Goal: Find specific page/section: Find specific page/section

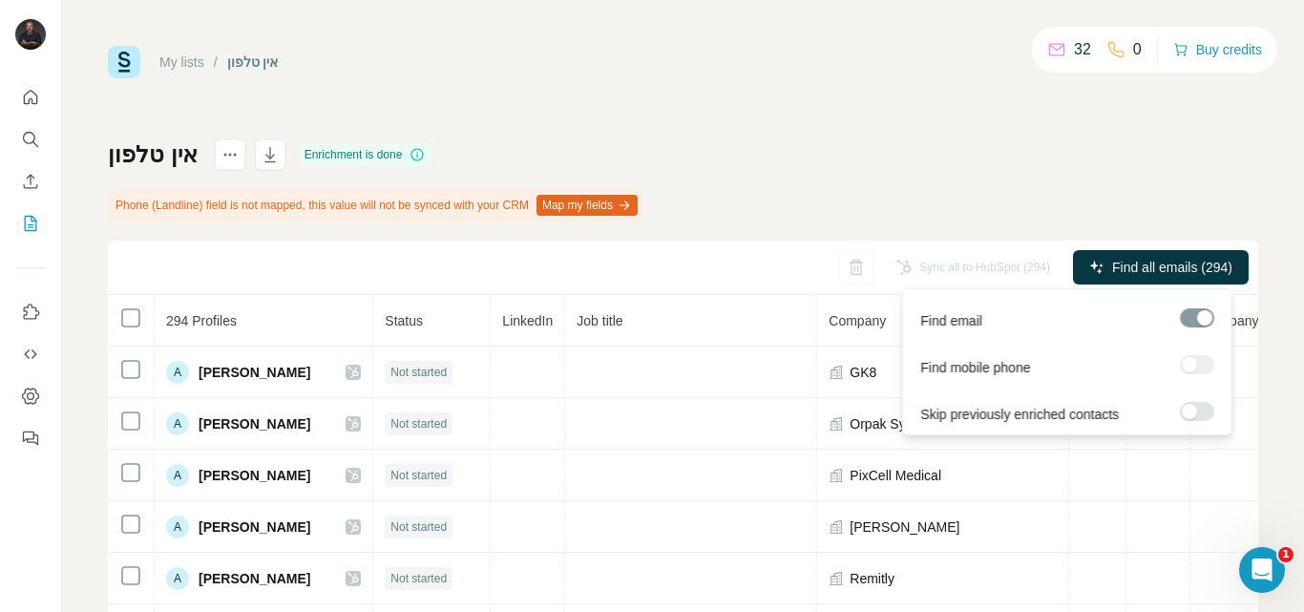
click at [1188, 317] on div at bounding box center [1197, 317] width 34 height 19
click at [1132, 266] on span "Find all emails (294)" at bounding box center [1172, 267] width 120 height 19
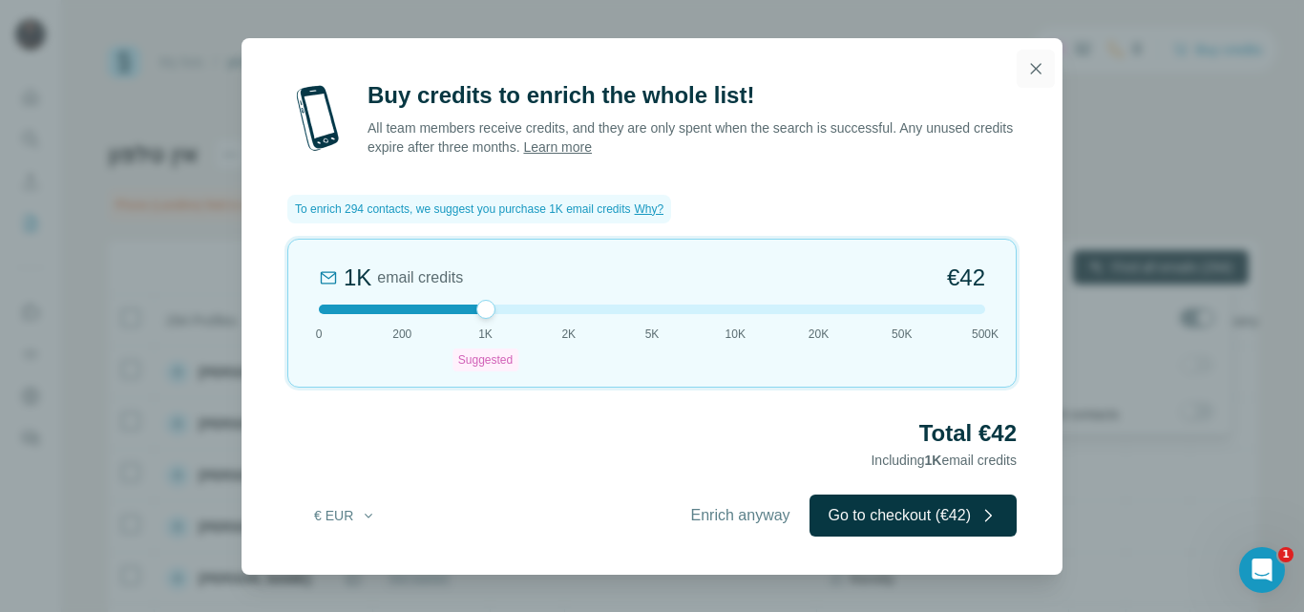
click at [1038, 69] on icon "button" at bounding box center [1035, 68] width 19 height 19
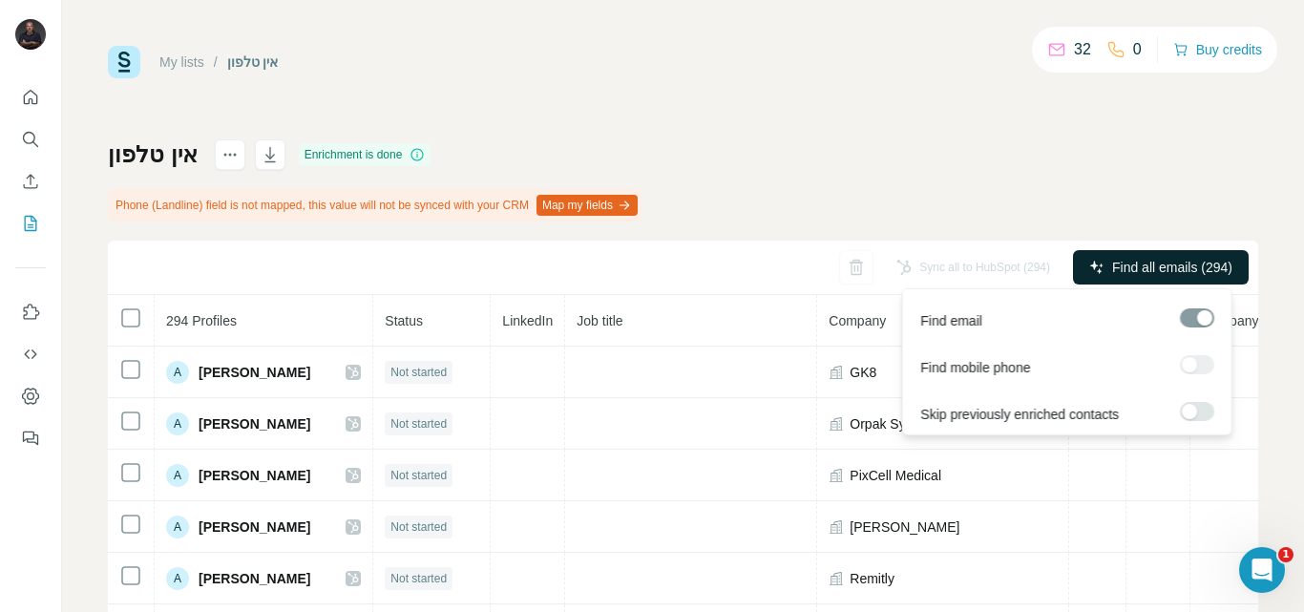
click at [1197, 318] on div at bounding box center [1197, 317] width 34 height 19
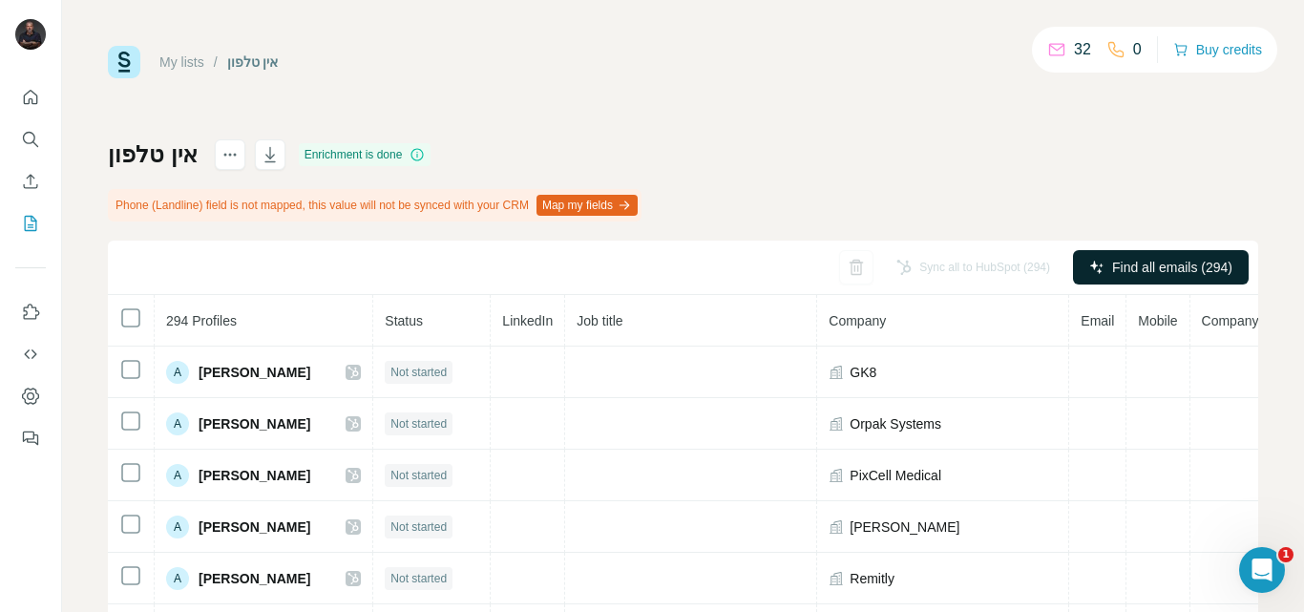
drag, startPoint x: 1075, startPoint y: 51, endPoint x: 960, endPoint y: 85, distance: 120.5
click at [1074, 53] on p "32" at bounding box center [1082, 49] width 17 height 23
click at [36, 137] on icon "Search" at bounding box center [30, 139] width 19 height 19
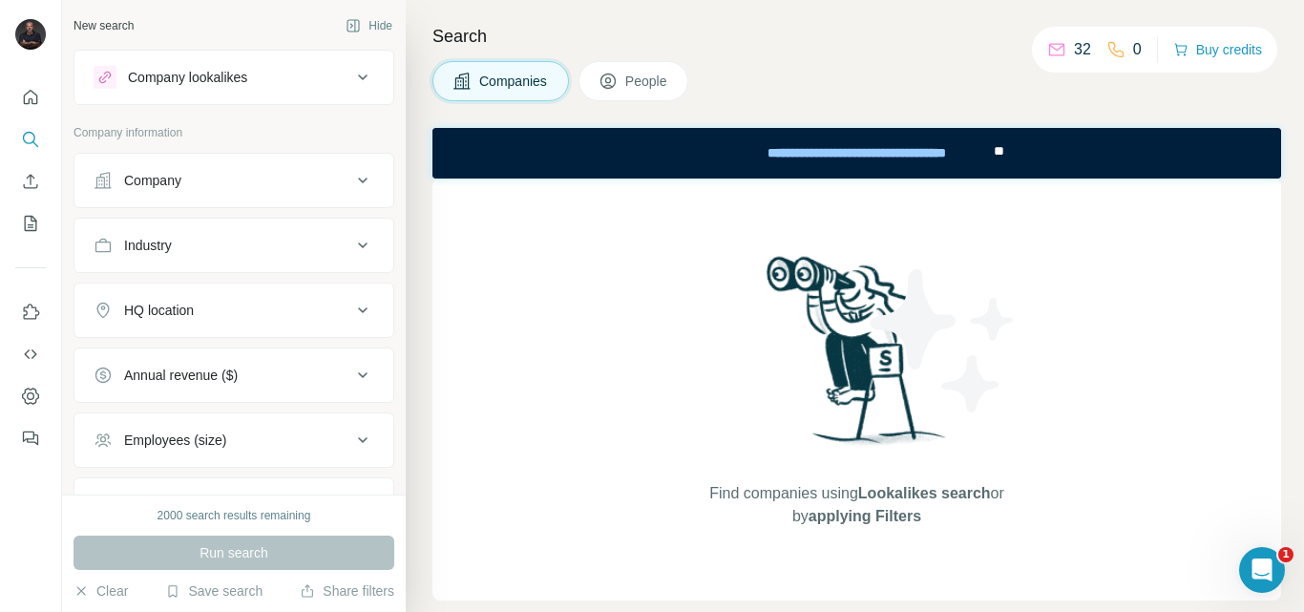
click at [624, 90] on button "People" at bounding box center [634, 81] width 111 height 40
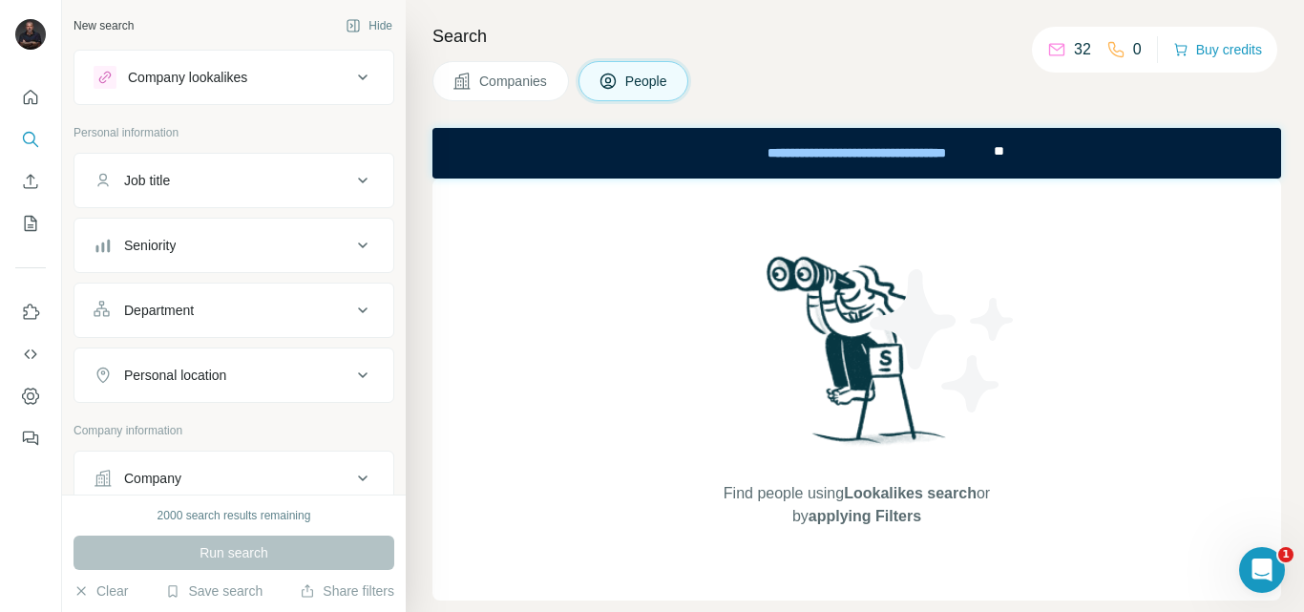
click at [352, 74] on icon at bounding box center [362, 77] width 23 height 23
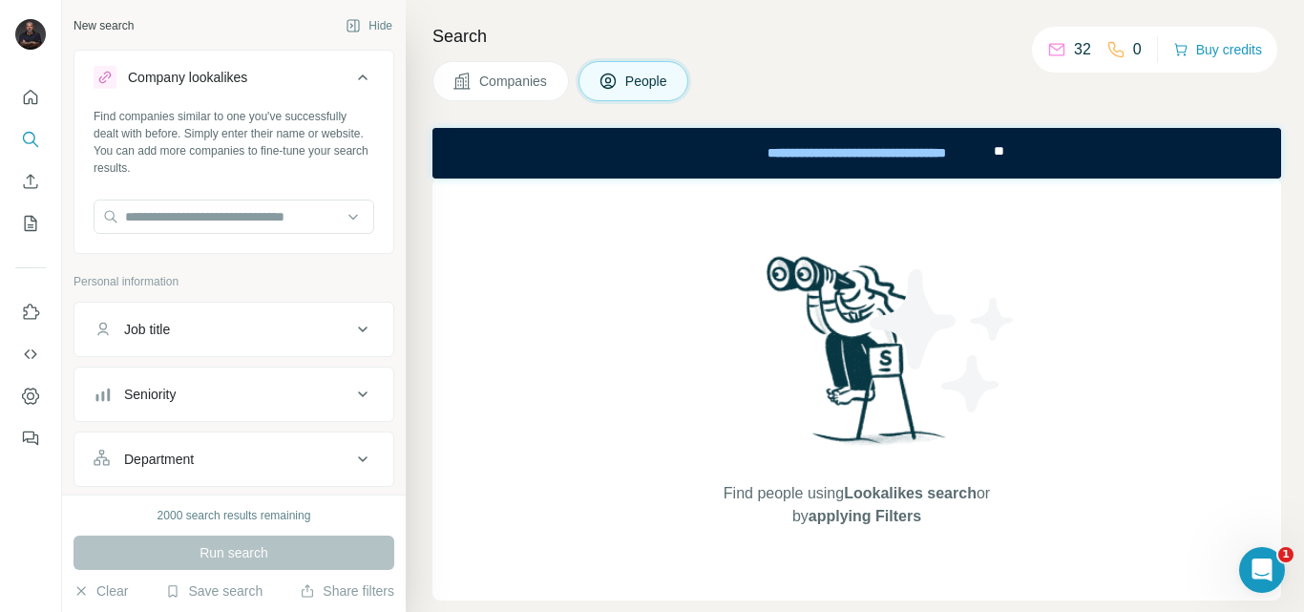
click at [112, 23] on div "New search" at bounding box center [104, 25] width 60 height 17
click at [249, 33] on div "New search Hide" at bounding box center [234, 25] width 321 height 29
